Goal: Task Accomplishment & Management: Manage account settings

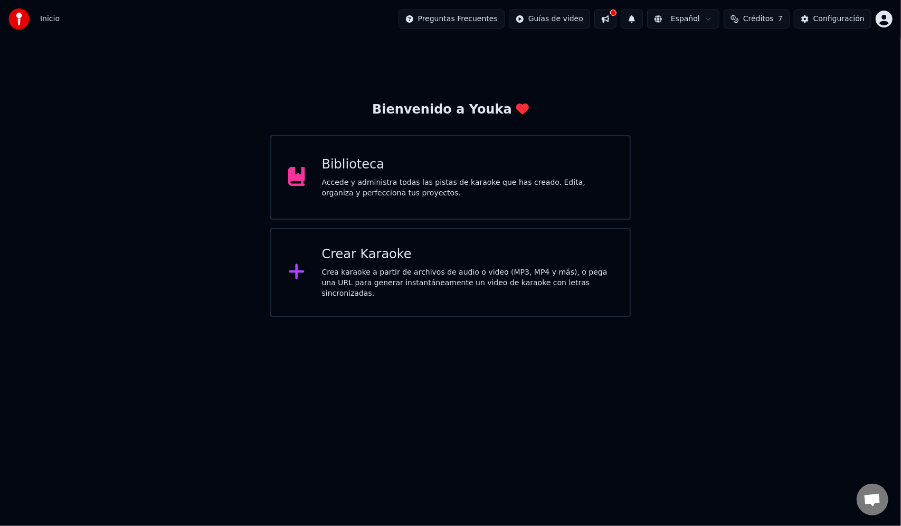
click at [382, 153] on div "Biblioteca Accede y administra todas las pistas de karaoke que has creado. Edit…" at bounding box center [450, 177] width 361 height 84
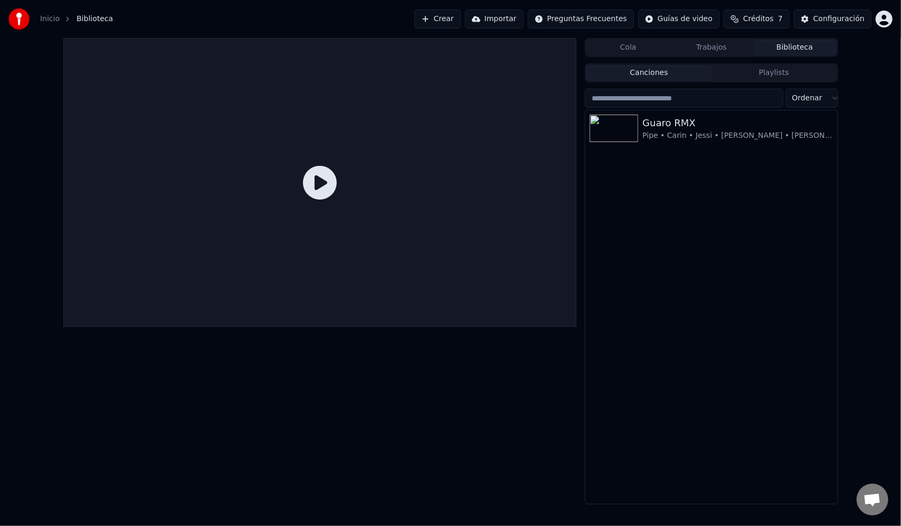
click at [774, 21] on span "Créditos" at bounding box center [758, 19] width 31 height 11
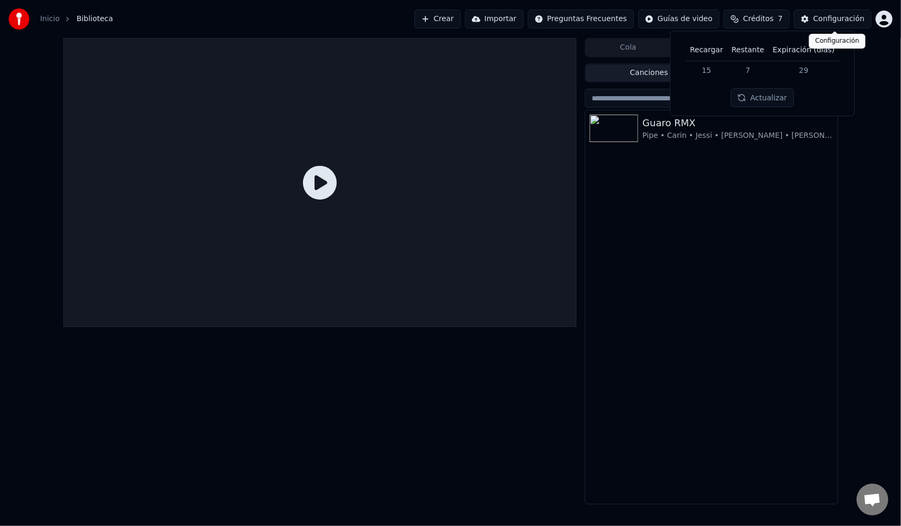
click at [823, 14] on div "Configuración" at bounding box center [839, 19] width 51 height 11
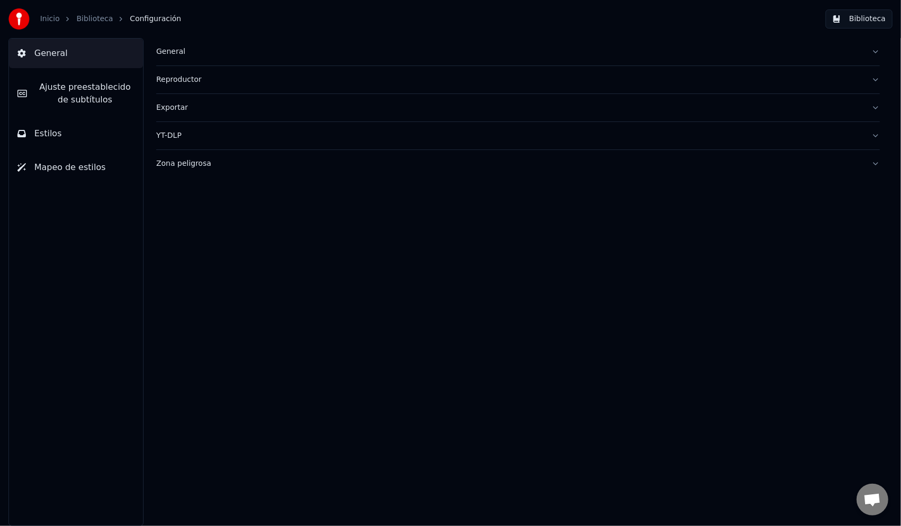
click at [165, 105] on div "Exportar" at bounding box center [509, 107] width 707 height 11
